Goal: Navigation & Orientation: Go to known website

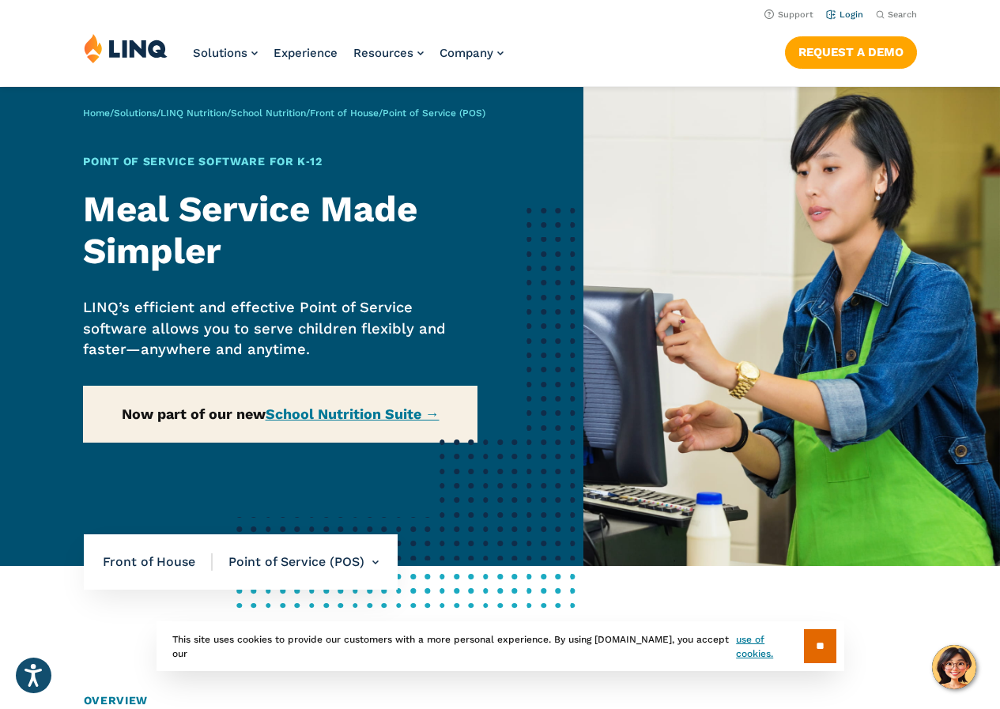
click at [854, 12] on link "Login" at bounding box center [844, 14] width 37 height 10
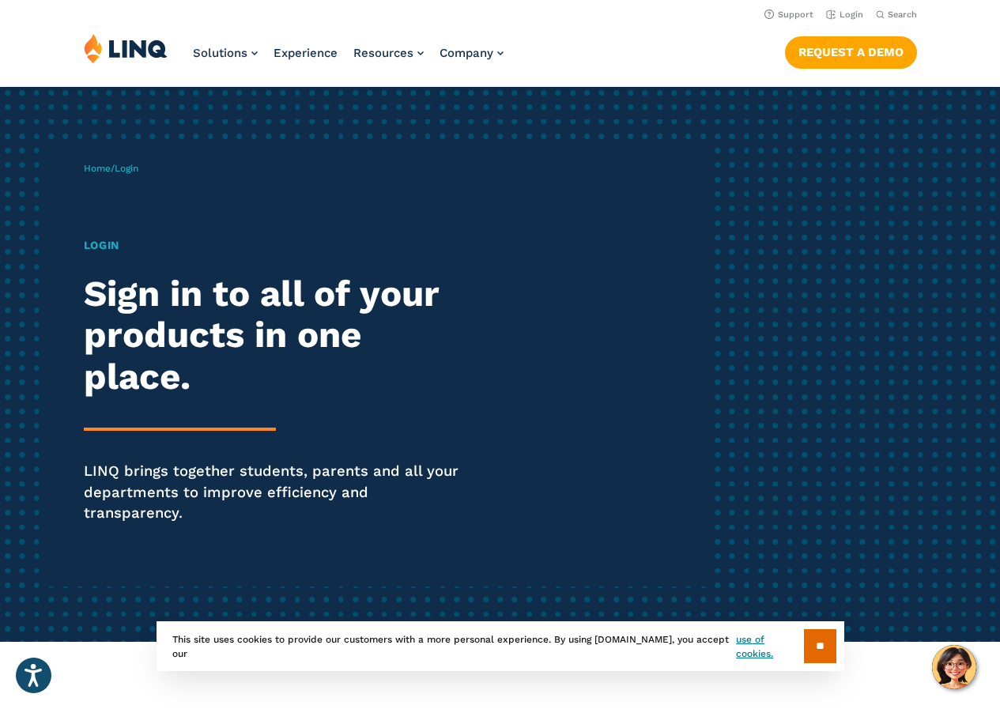
click at [106, 247] on h1 "Login" at bounding box center [276, 245] width 385 height 17
click at [857, 13] on link "Login" at bounding box center [844, 14] width 37 height 10
click at [108, 249] on h1 "Login" at bounding box center [276, 245] width 385 height 17
click at [140, 331] on h2 "Sign in to all of your products in one place." at bounding box center [276, 336] width 385 height 125
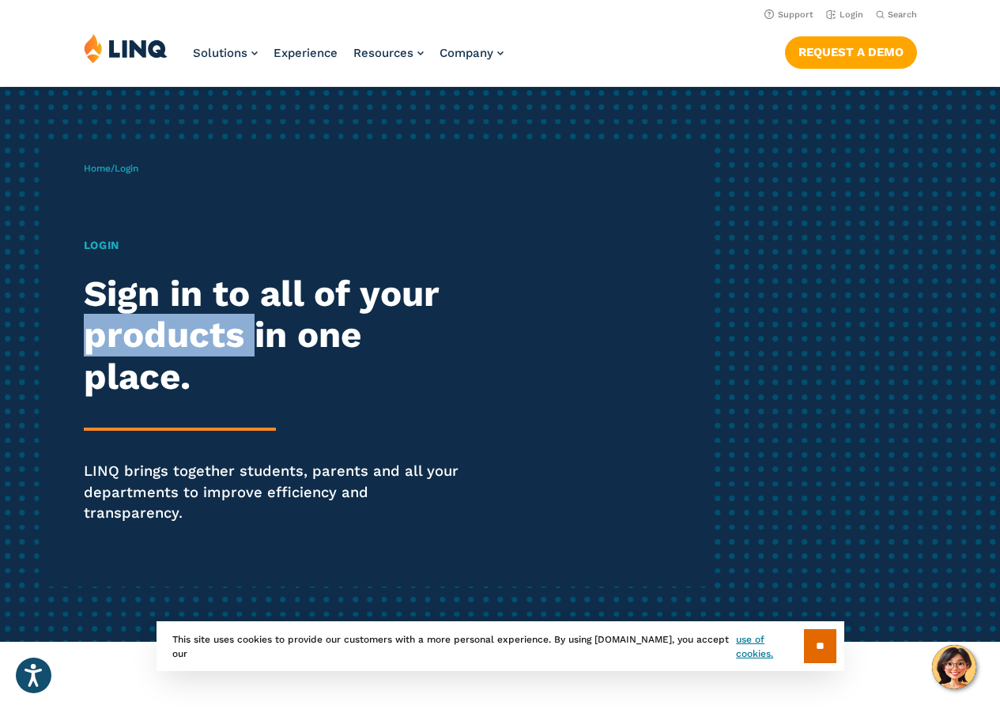
click at [140, 331] on h2 "Sign in to all of your products in one place." at bounding box center [276, 336] width 385 height 125
click at [855, 13] on link "Login" at bounding box center [844, 14] width 37 height 10
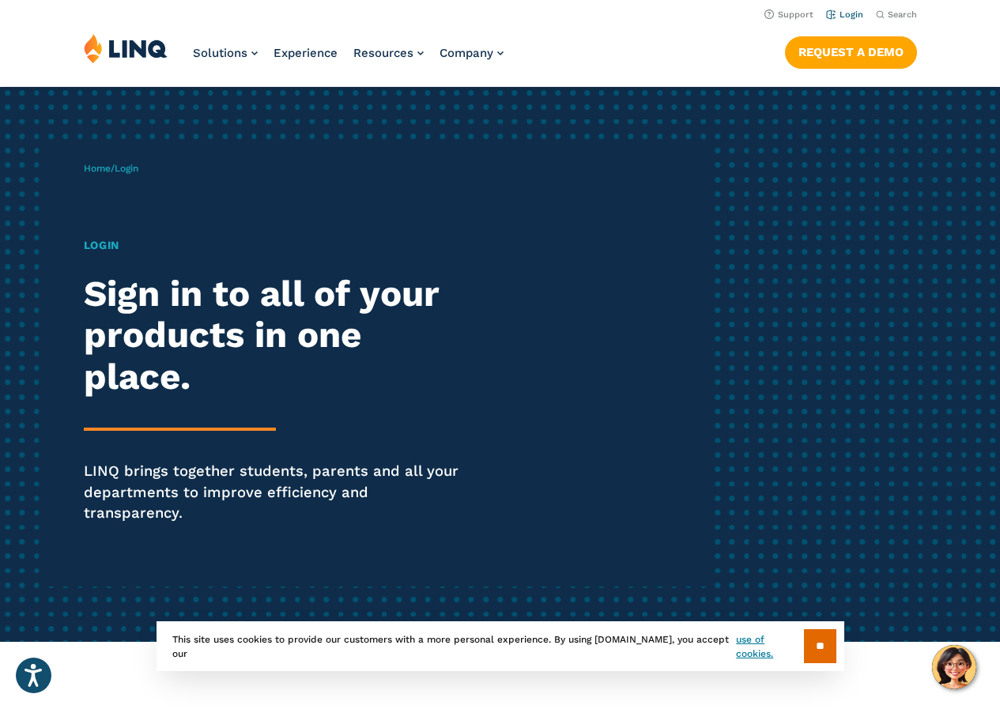
click at [856, 17] on link "Login" at bounding box center [844, 14] width 37 height 10
